Goal: Task Accomplishment & Management: Manage account settings

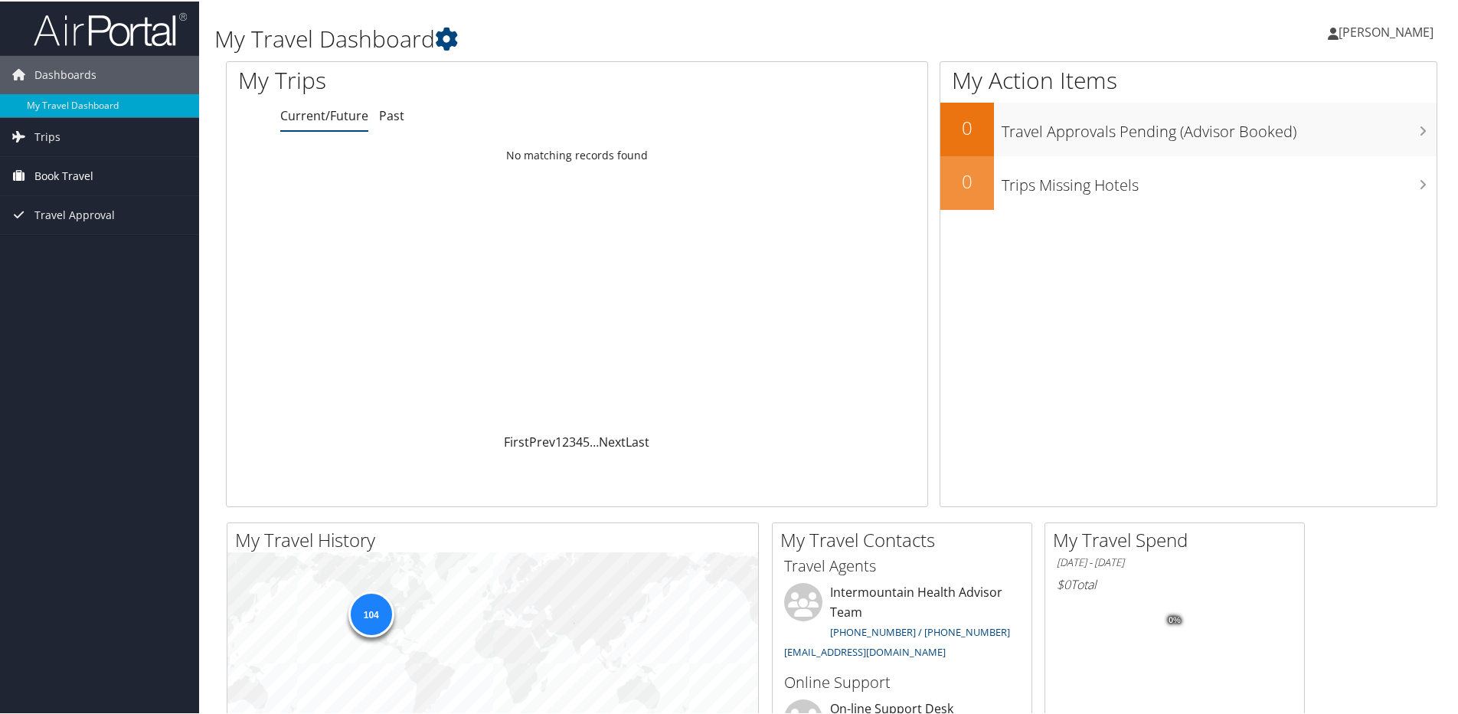
click at [33, 171] on link "Book Travel" at bounding box center [99, 174] width 199 height 38
click at [69, 257] on link "Book/Manage Online Trips" at bounding box center [99, 251] width 199 height 23
click at [77, 252] on link "Book/Manage Online Trips" at bounding box center [99, 251] width 199 height 23
click at [1350, 28] on span "[PERSON_NAME]" at bounding box center [1385, 30] width 95 height 17
click at [1313, 134] on link "View Travel Profile" at bounding box center [1345, 136] width 171 height 26
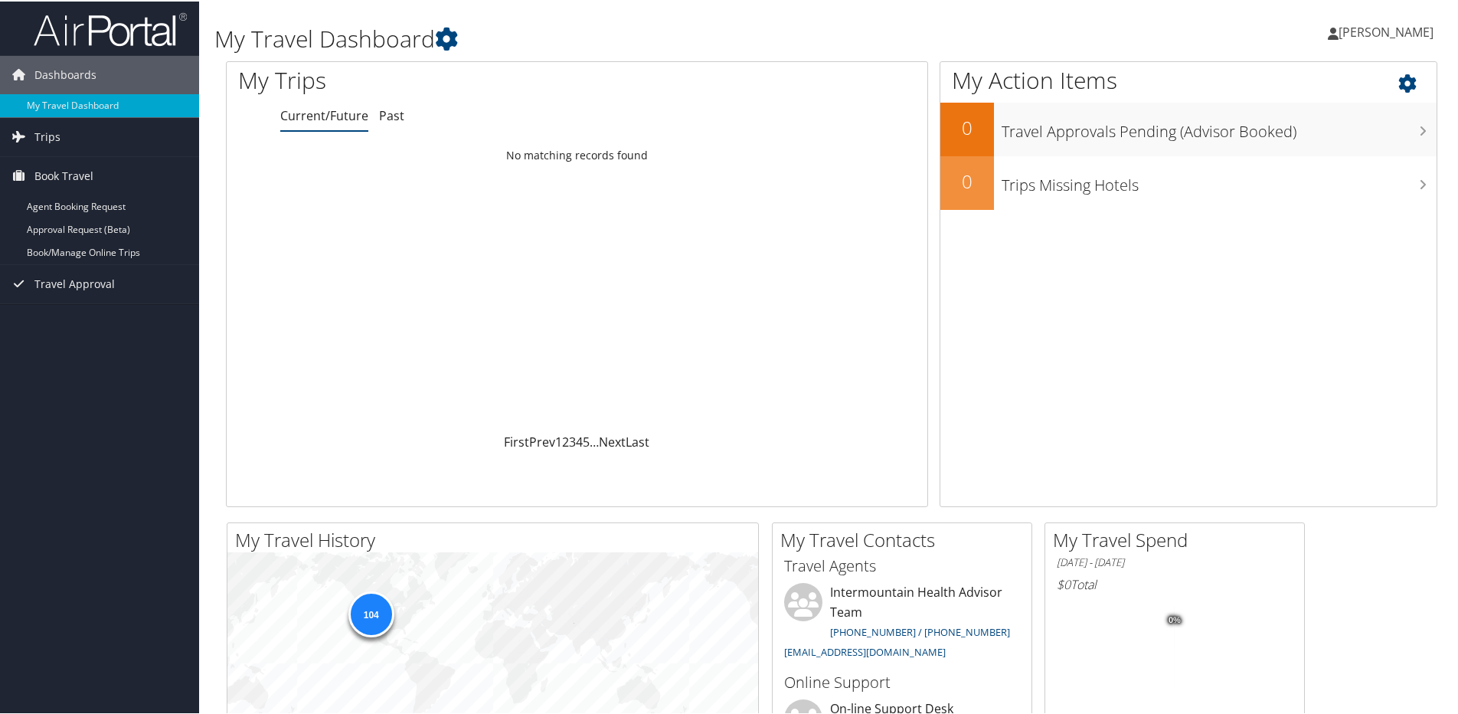
click at [1405, 87] on icon at bounding box center [1420, 78] width 45 height 26
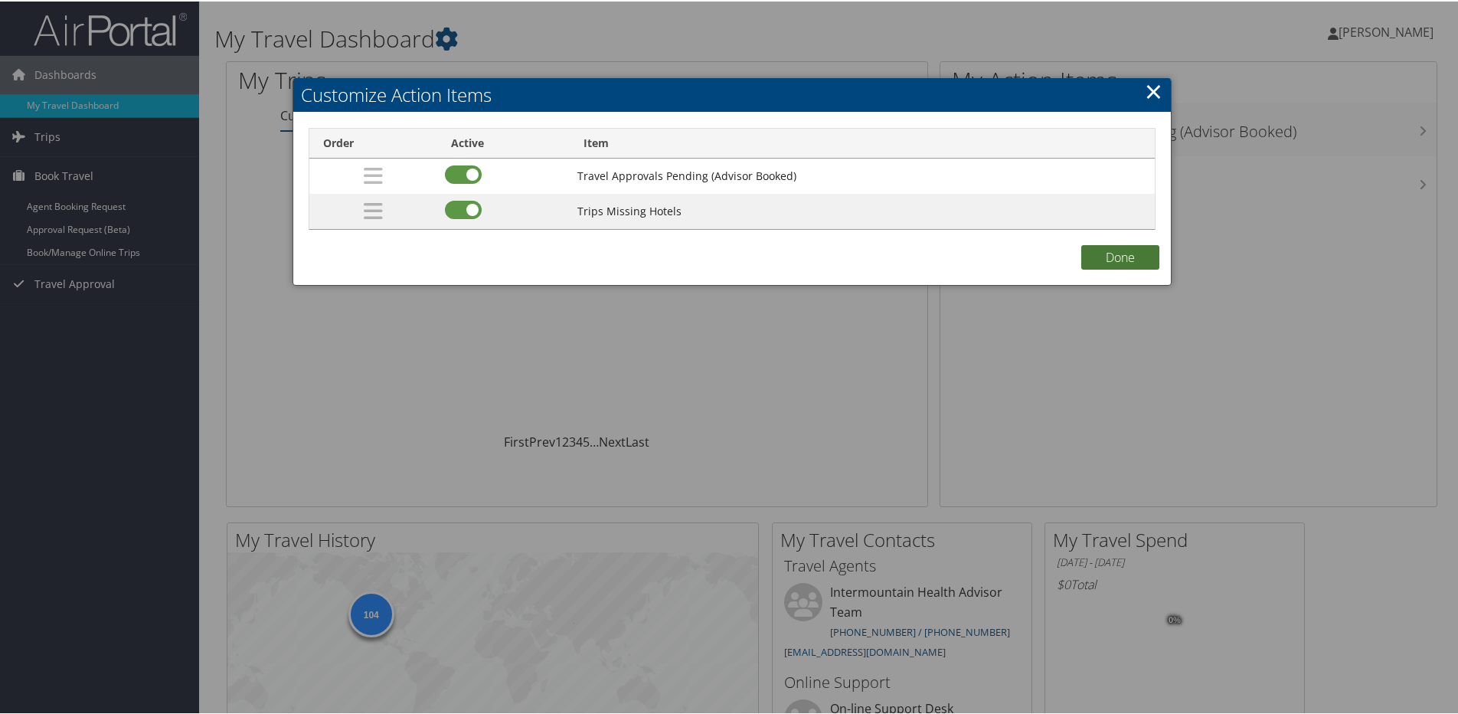
click at [1121, 255] on button "Done" at bounding box center [1120, 255] width 78 height 25
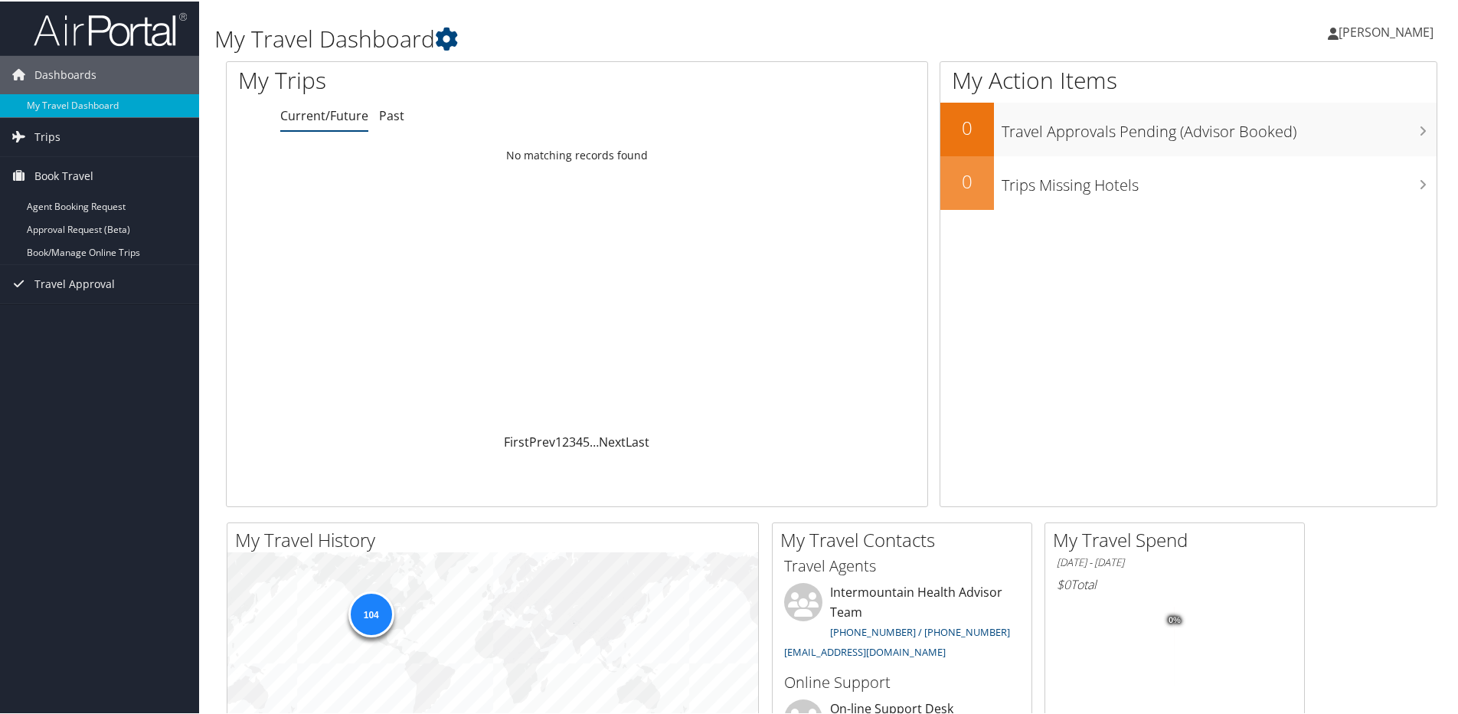
click at [1371, 29] on span "[PERSON_NAME]" at bounding box center [1385, 30] width 95 height 17
click at [1289, 139] on link "View Travel Profile" at bounding box center [1345, 136] width 171 height 26
